Goal: Task Accomplishment & Management: Complete application form

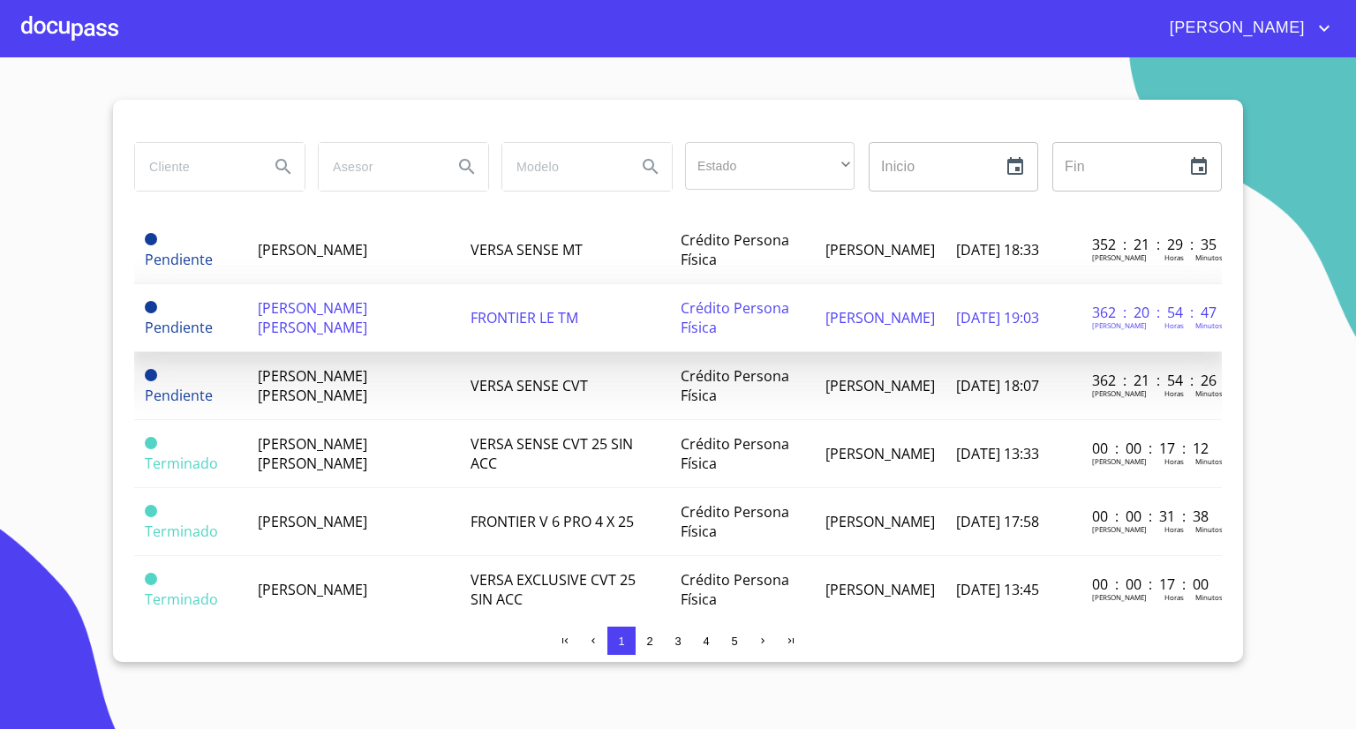
scroll to position [353, 0]
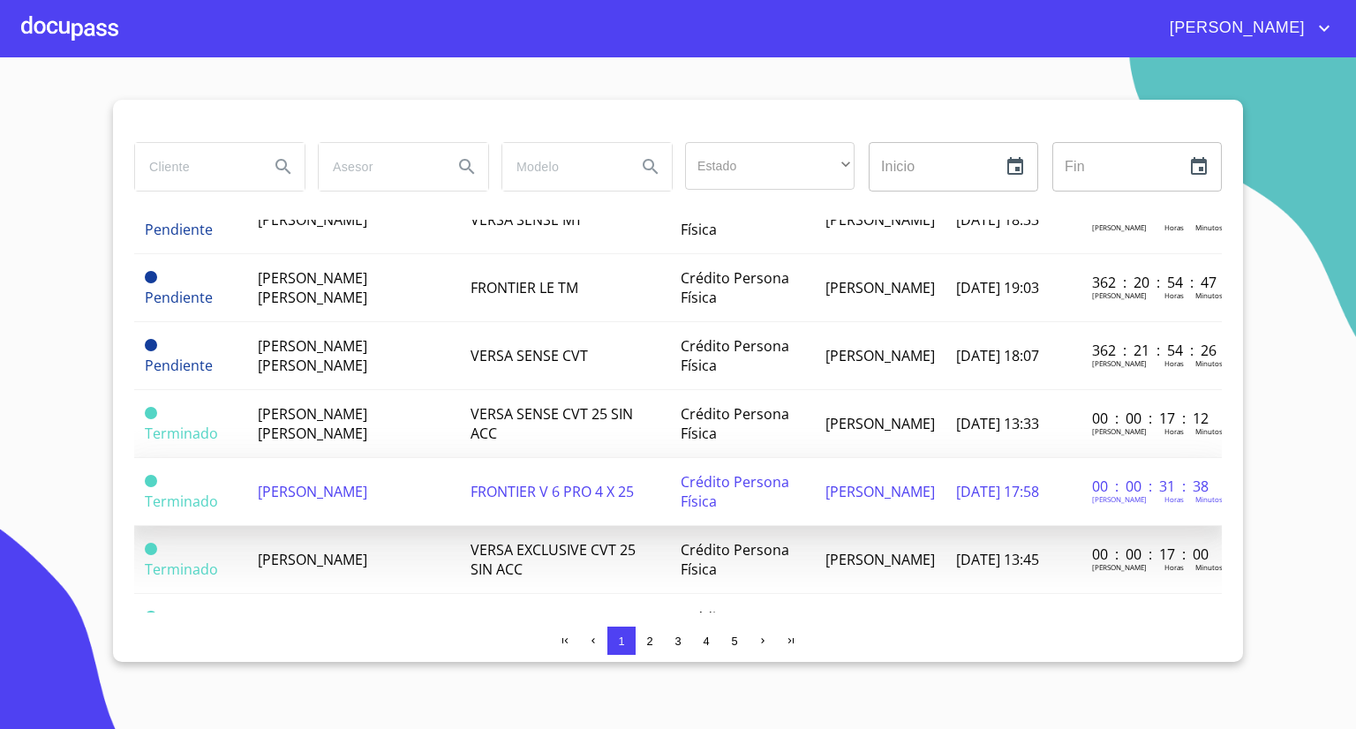
click at [343, 489] on span "[PERSON_NAME]" at bounding box center [312, 491] width 109 height 19
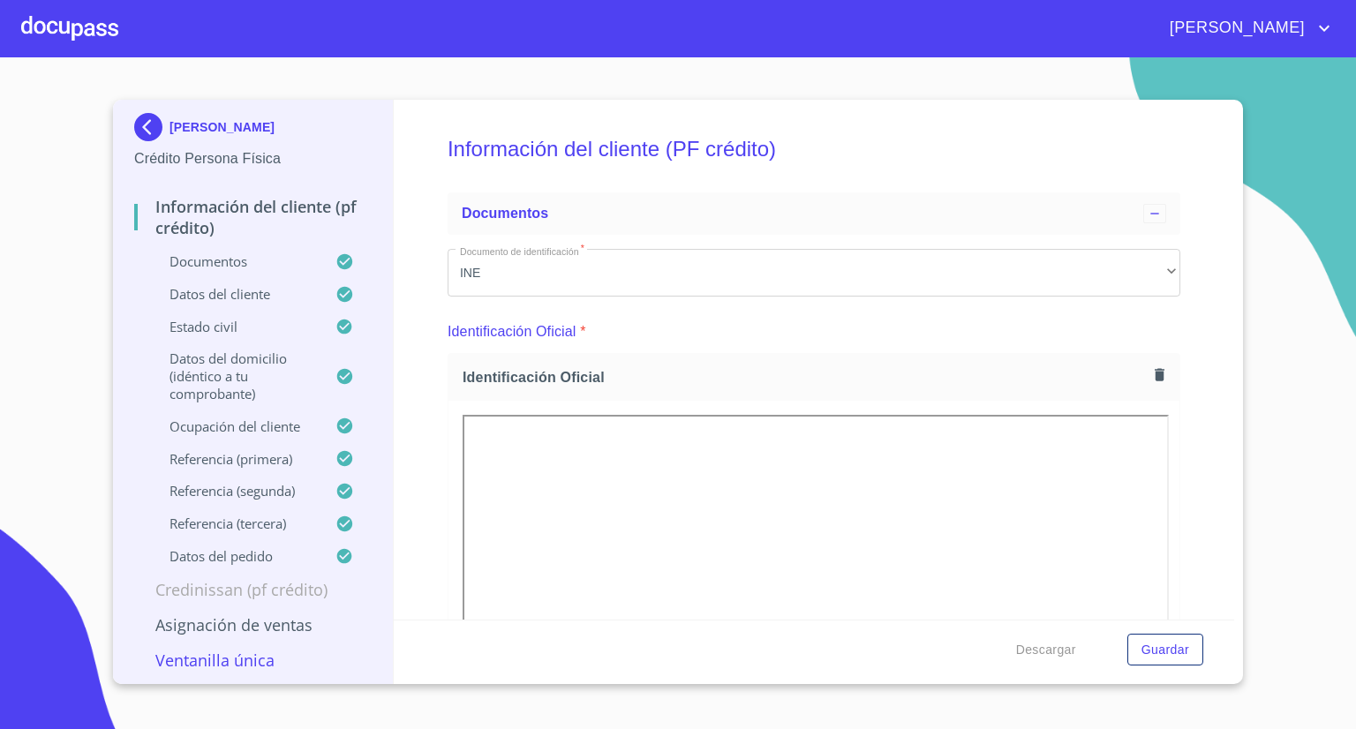
click at [222, 633] on p "Asignación de Ventas" at bounding box center [252, 624] width 237 height 21
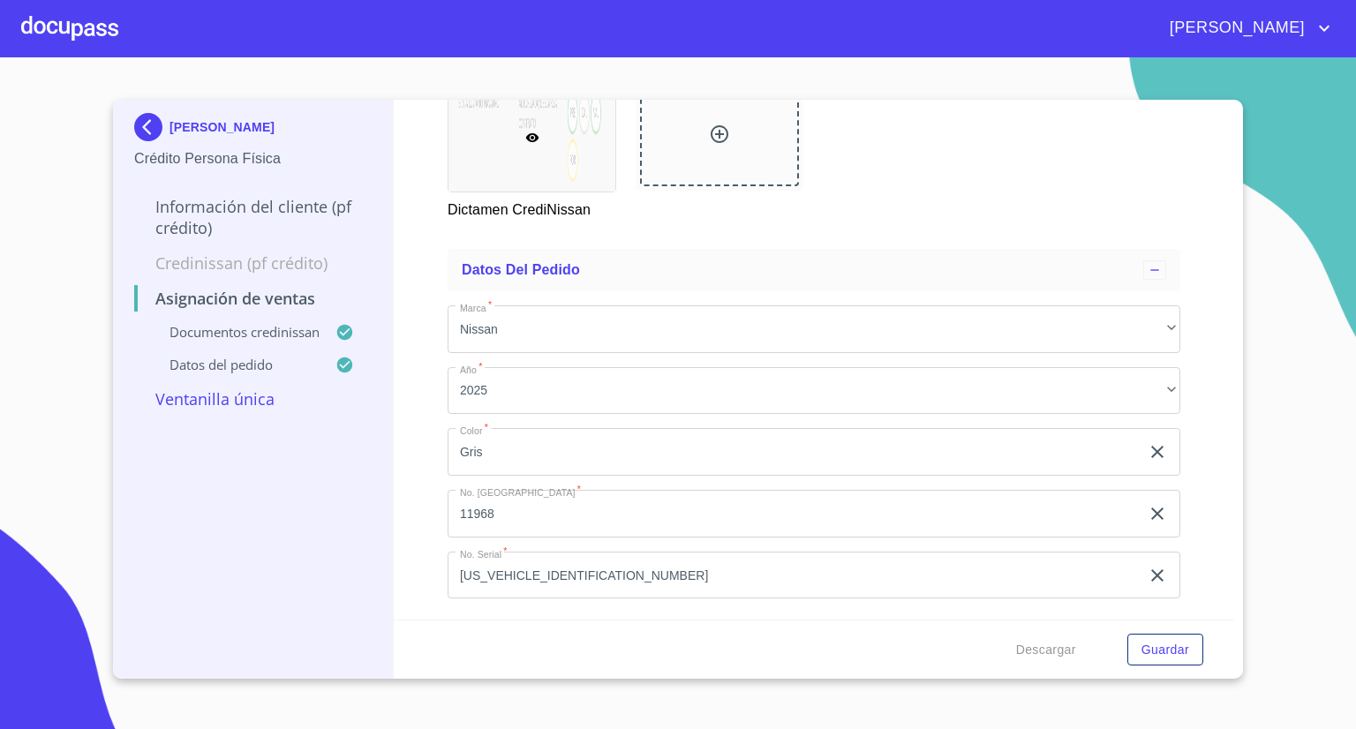
scroll to position [401, 0]
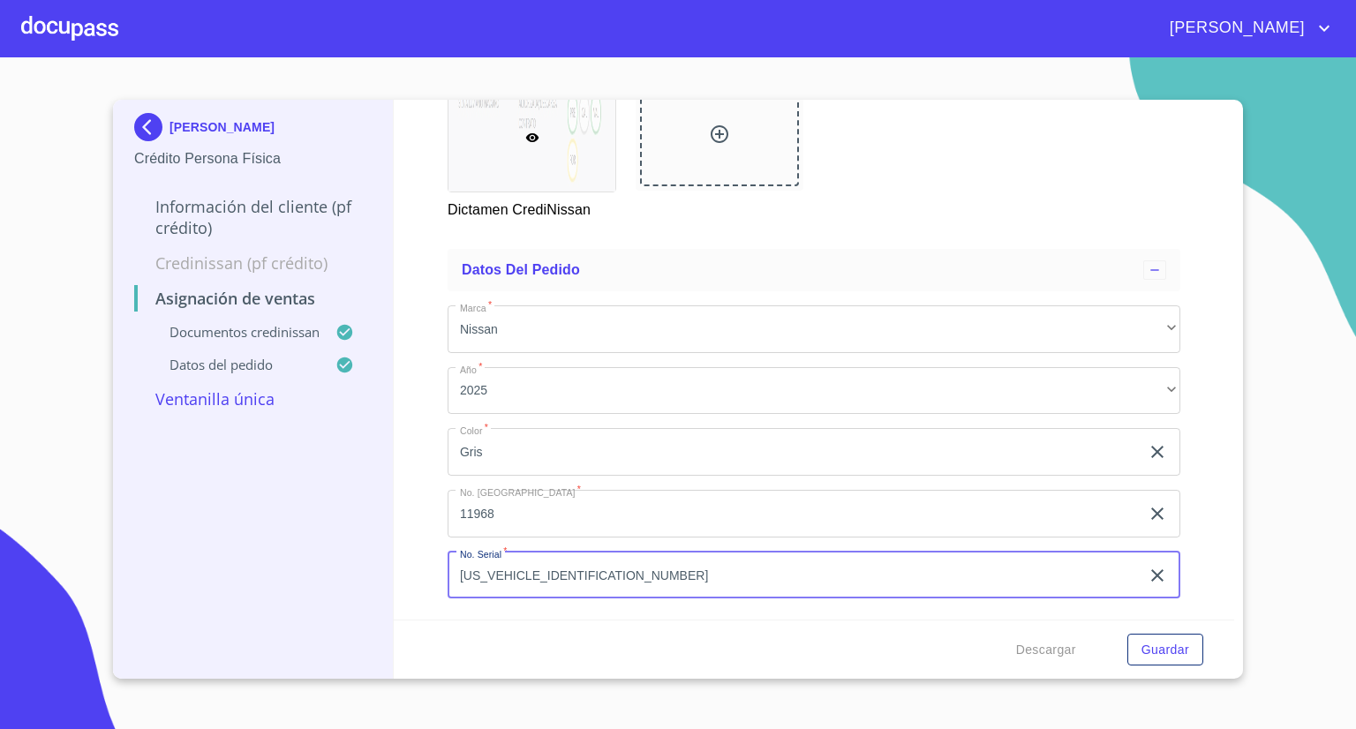
click at [523, 559] on input "[US_VEHICLE_IDENTIFICATION_NUMBER]" at bounding box center [794, 576] width 692 height 48
click at [523, 560] on input "[US_VEHICLE_IDENTIFICATION_NUMBER]" at bounding box center [794, 576] width 692 height 48
paste input "5SK846485"
type input "[US_VEHICLE_IDENTIFICATION_NUMBER]"
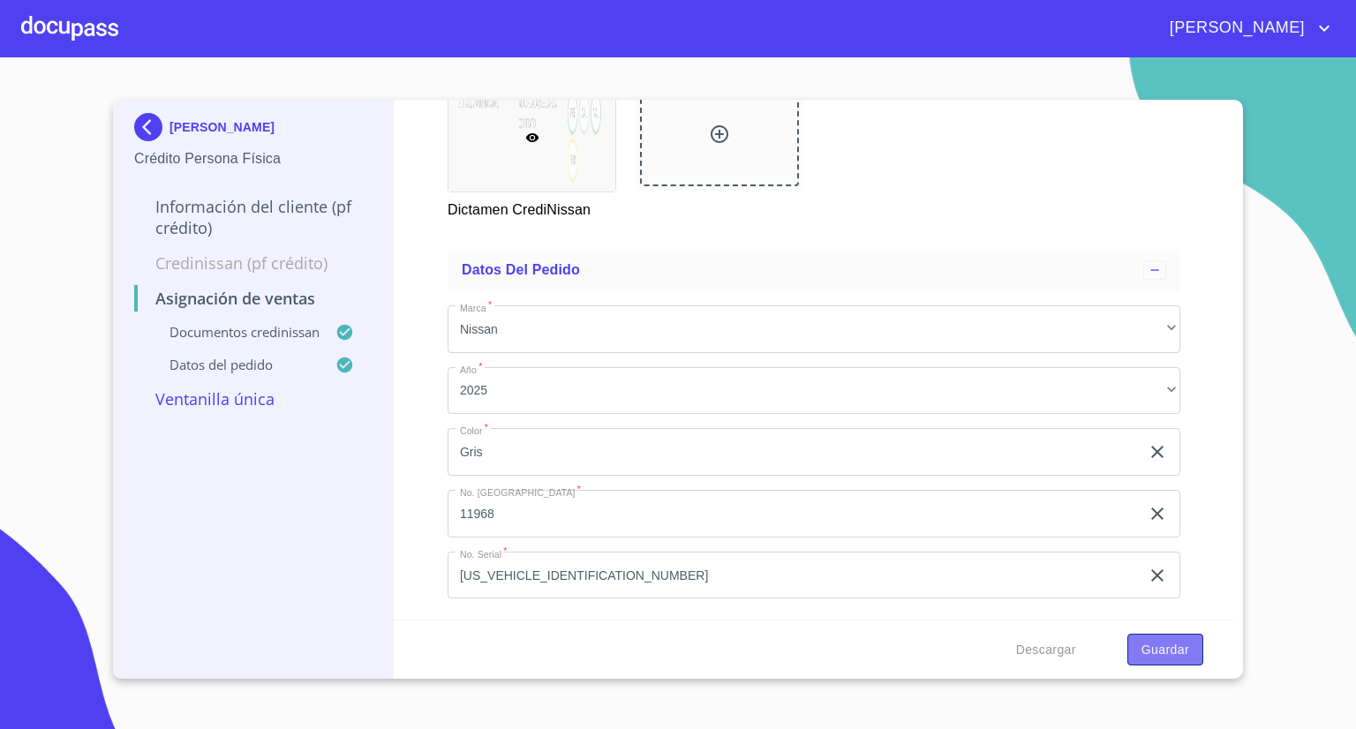
click at [1165, 647] on span "Guardar" at bounding box center [1165, 650] width 48 height 22
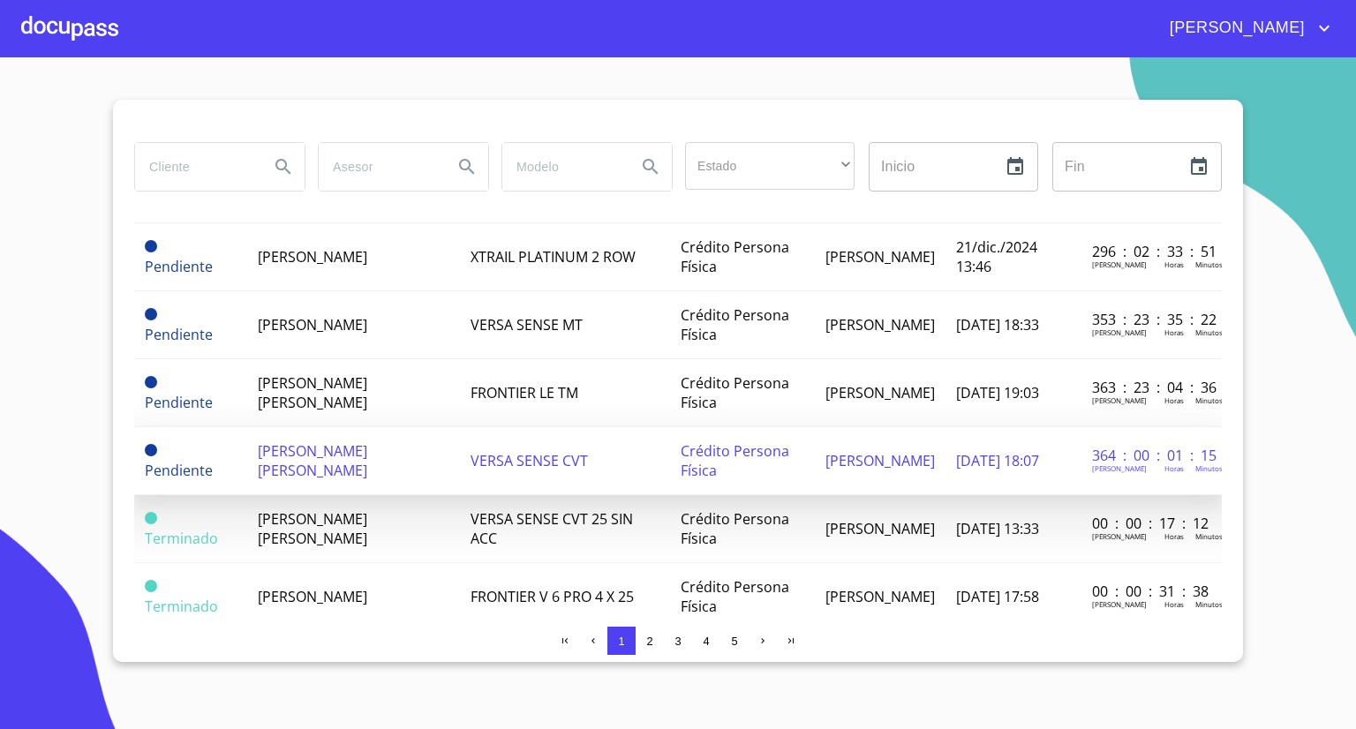
scroll to position [265, 0]
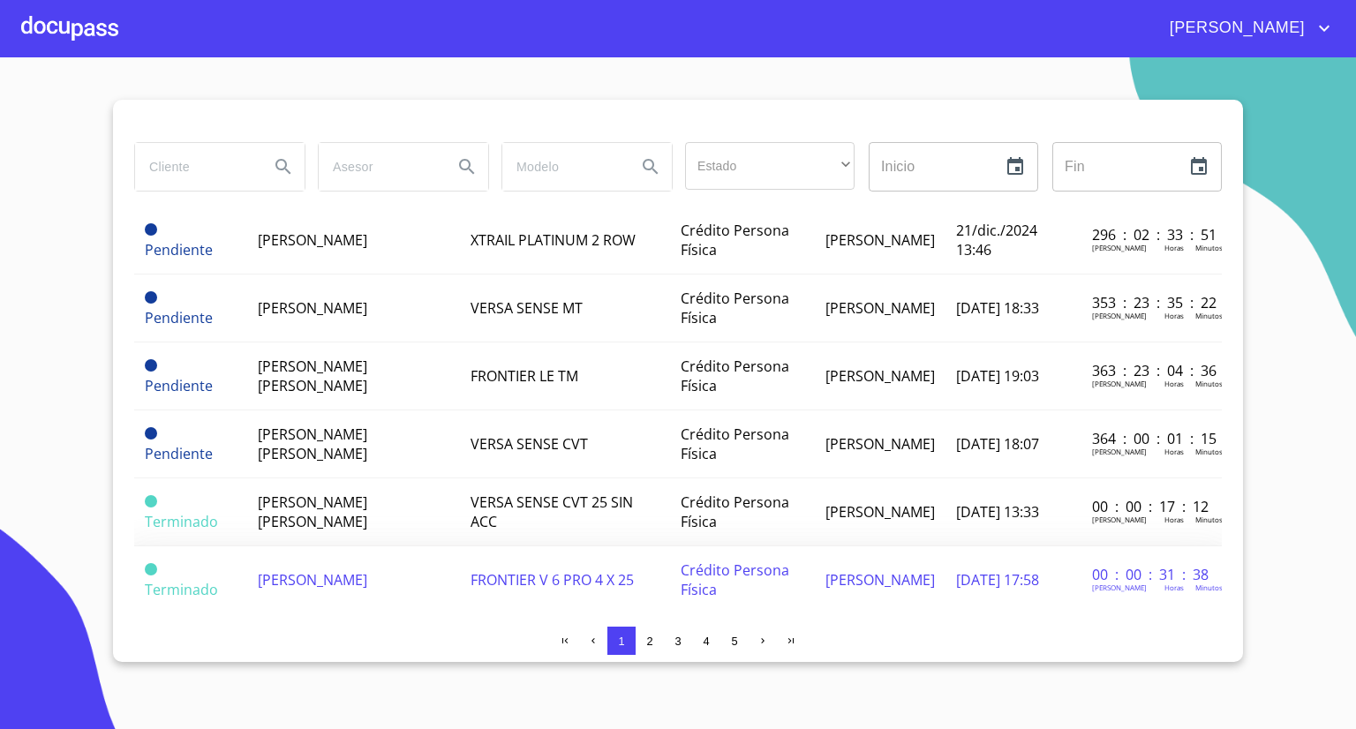
click at [313, 555] on td "[PERSON_NAME]" at bounding box center [353, 580] width 213 height 68
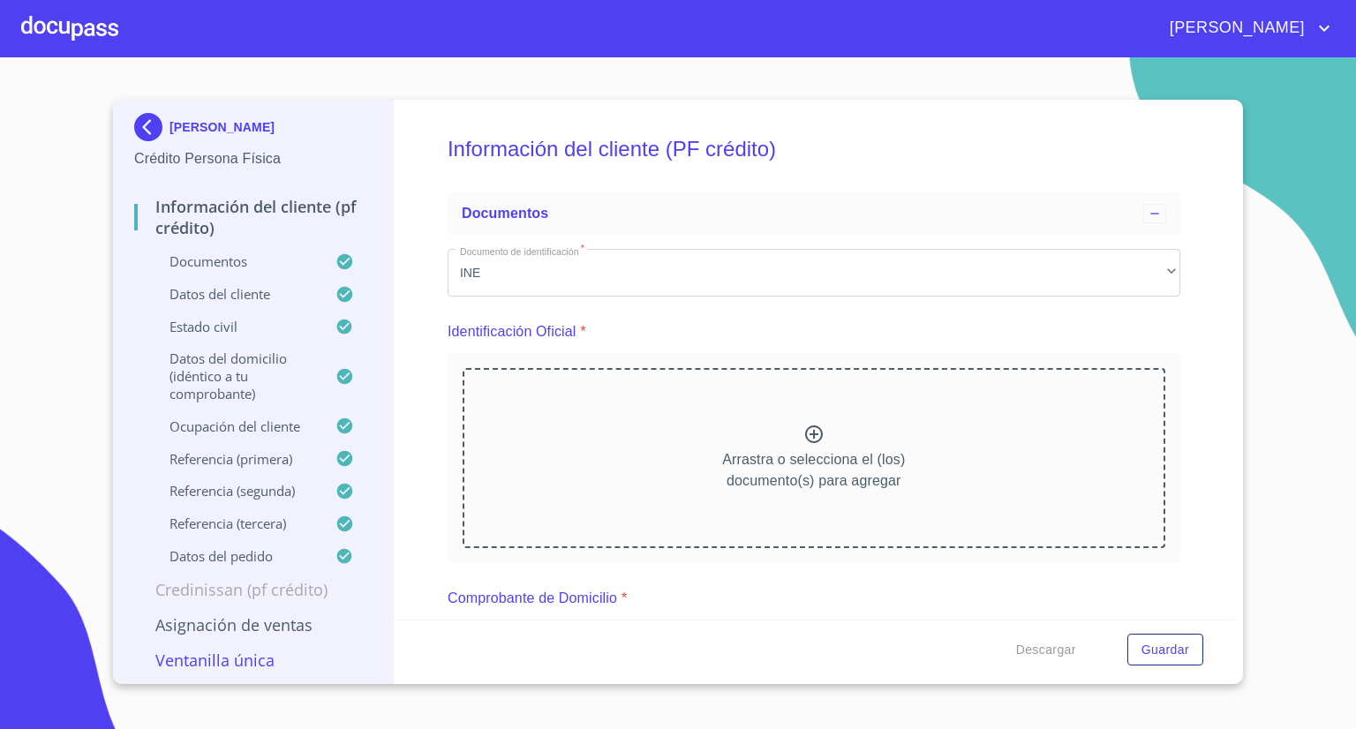
click at [234, 634] on p "Asignación de Ventas" at bounding box center [252, 624] width 237 height 21
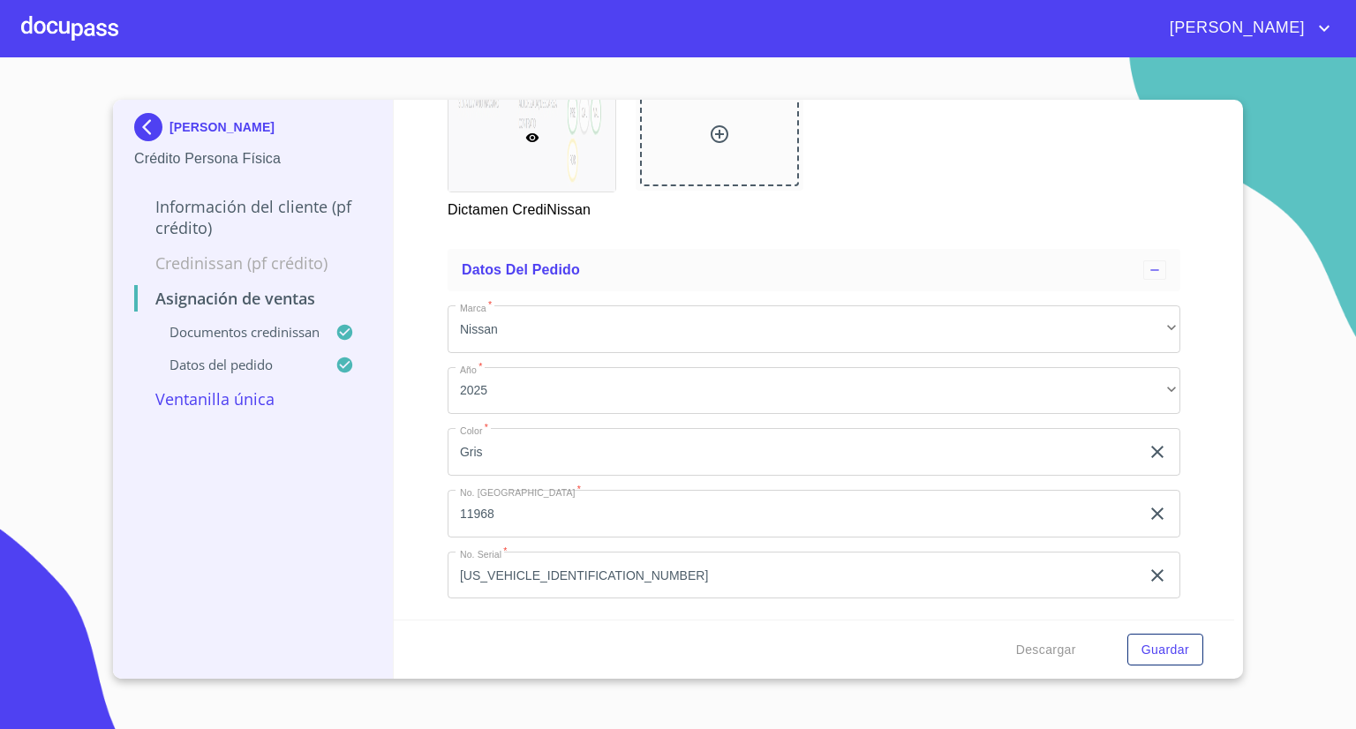
scroll to position [401, 0]
click at [537, 516] on input "11968" at bounding box center [794, 514] width 692 height 48
type input "11976"
click at [1193, 652] on button "Guardar" at bounding box center [1165, 650] width 76 height 33
